Goal: Register for event/course

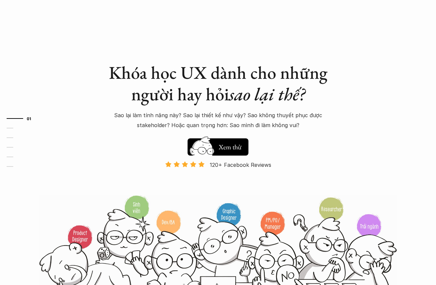
scroll to position [1, 0]
click at [230, 152] on button "Hay thôi Xem thử" at bounding box center [218, 146] width 61 height 17
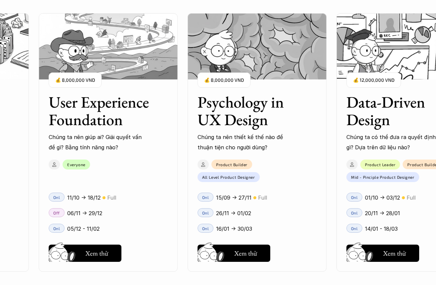
scroll to position [697, 0]
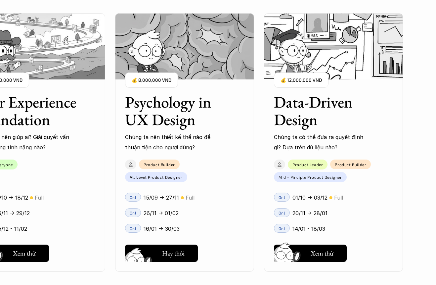
click at [172, 249] on h5 "Hay thôi" at bounding box center [173, 252] width 22 height 9
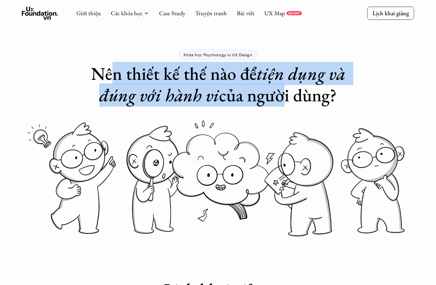
drag, startPoint x: 111, startPoint y: 78, endPoint x: 280, endPoint y: 88, distance: 169.3
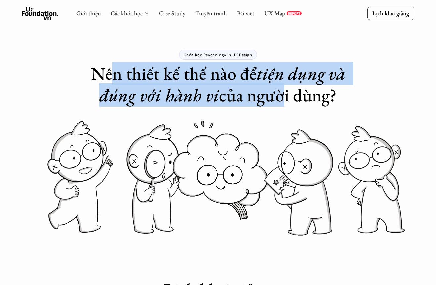
click at [280, 88] on h1 "Nên thiết kế thế nào để tiện dụng và đúng với hành vi của người dùng?" at bounding box center [218, 84] width 265 height 43
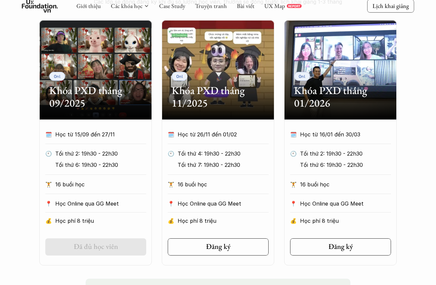
scroll to position [312, 0]
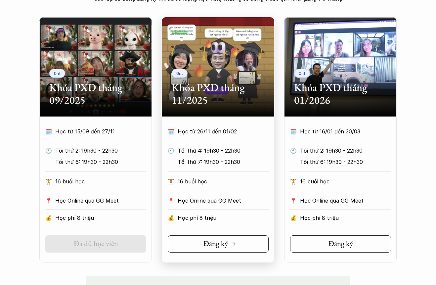
click at [247, 247] on link "Đăng ký" at bounding box center [218, 243] width 101 height 17
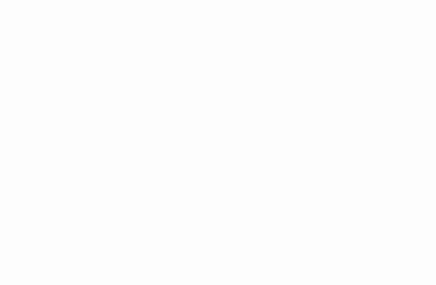
scroll to position [895, 0]
